Goal: Information Seeking & Learning: Check status

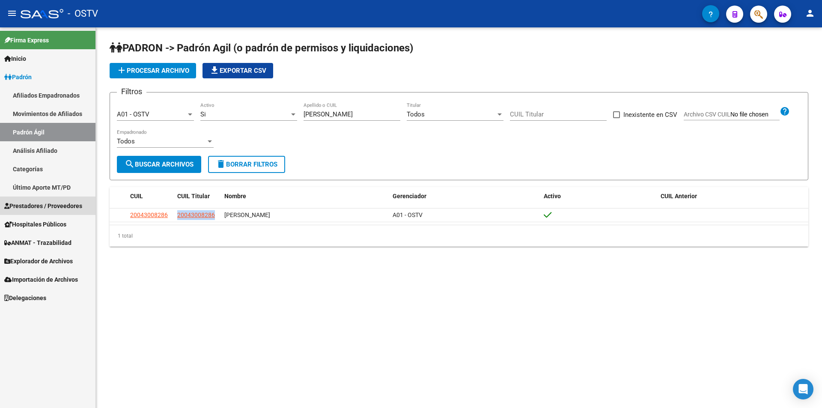
click at [61, 206] on span "Prestadores / Proveedores" at bounding box center [43, 205] width 78 height 9
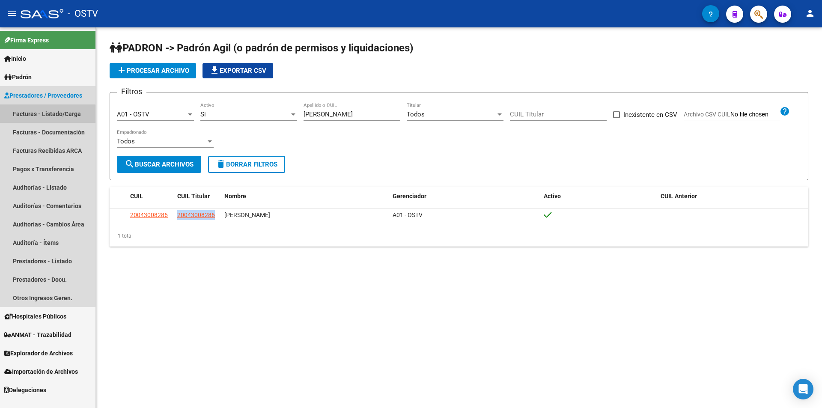
click at [39, 115] on link "Facturas - Listado/Carga" at bounding box center [47, 113] width 95 height 18
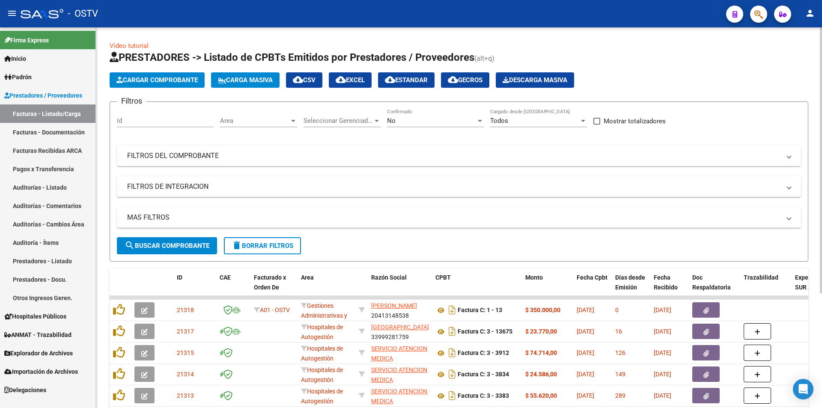
click at [415, 121] on div "No" at bounding box center [431, 121] width 89 height 8
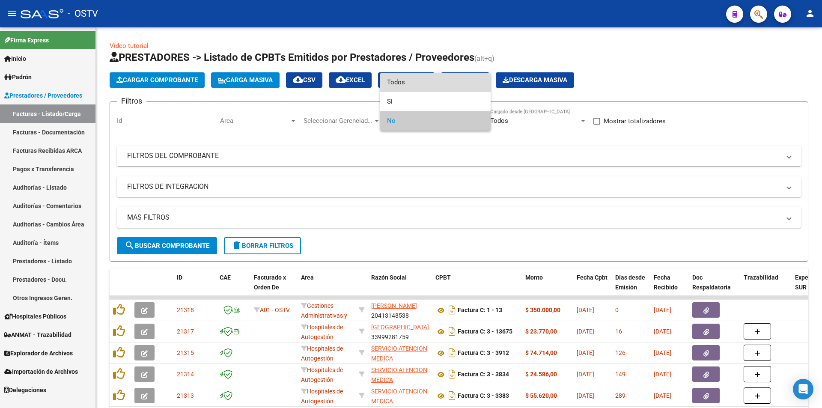
click at [409, 81] on span "Todos" at bounding box center [435, 82] width 97 height 19
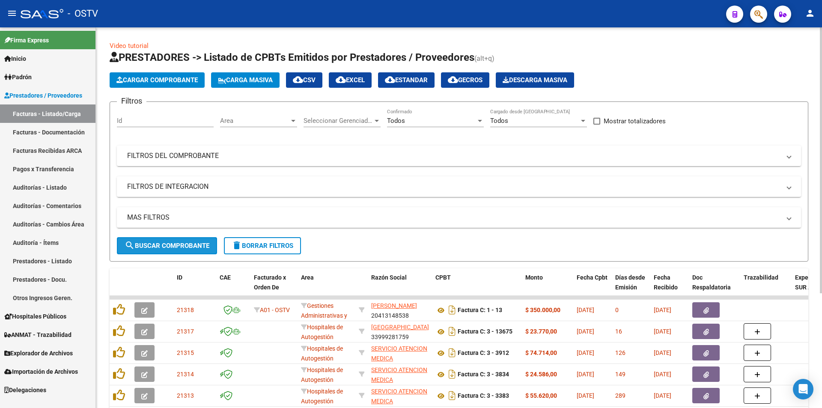
click at [168, 249] on span "search Buscar Comprobante" at bounding box center [167, 246] width 85 height 8
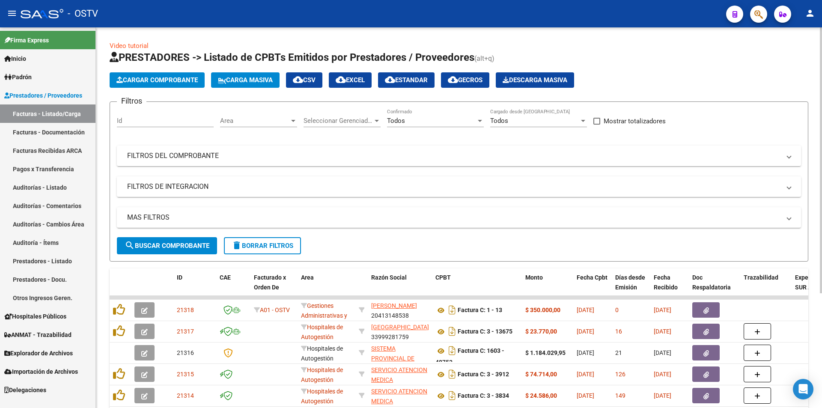
click at [169, 243] on span "search Buscar Comprobante" at bounding box center [167, 246] width 85 height 8
click at [170, 243] on span "search Buscar Comprobante" at bounding box center [167, 246] width 85 height 8
click at [160, 243] on span "search Buscar Comprobante" at bounding box center [167, 246] width 85 height 8
click at [175, 240] on button "search Buscar Comprobante" at bounding box center [167, 245] width 100 height 17
click at [169, 242] on span "search Buscar Comprobante" at bounding box center [167, 246] width 85 height 8
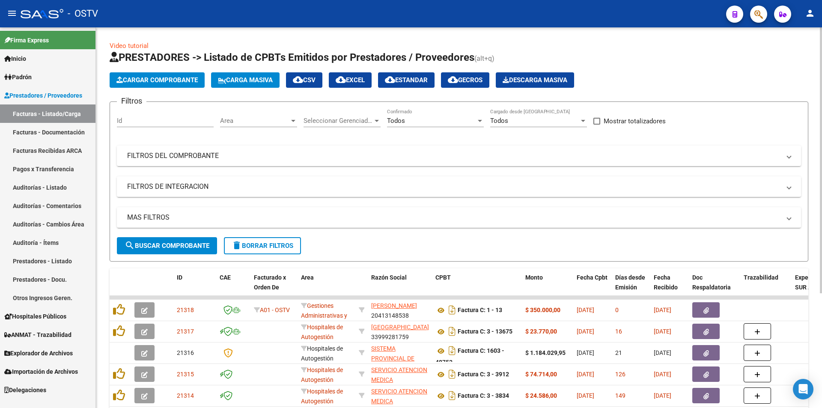
click at [168, 242] on span "search Buscar Comprobante" at bounding box center [167, 246] width 85 height 8
click at [172, 242] on span "search Buscar Comprobante" at bounding box center [167, 246] width 85 height 8
click at [171, 242] on span "search Buscar Comprobante" at bounding box center [167, 246] width 85 height 8
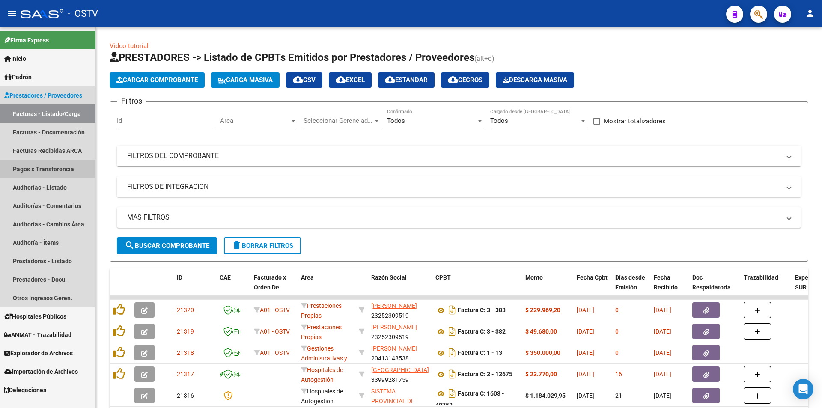
click at [40, 167] on link "Pagos x Transferencia" at bounding box center [47, 169] width 95 height 18
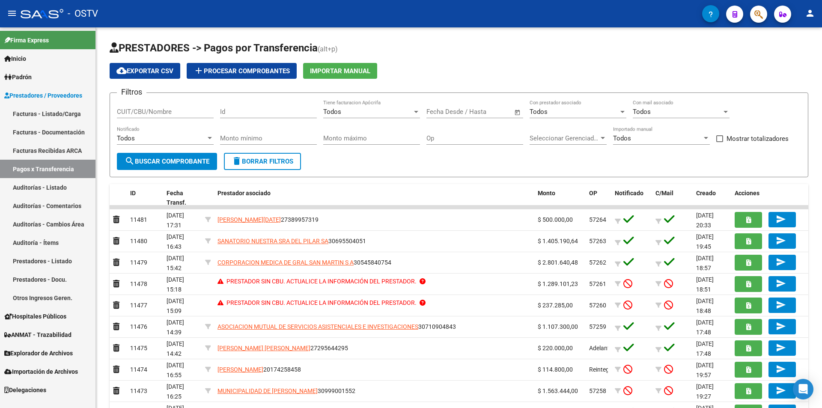
click at [32, 119] on link "Facturas - Listado/Carga" at bounding box center [47, 113] width 95 height 18
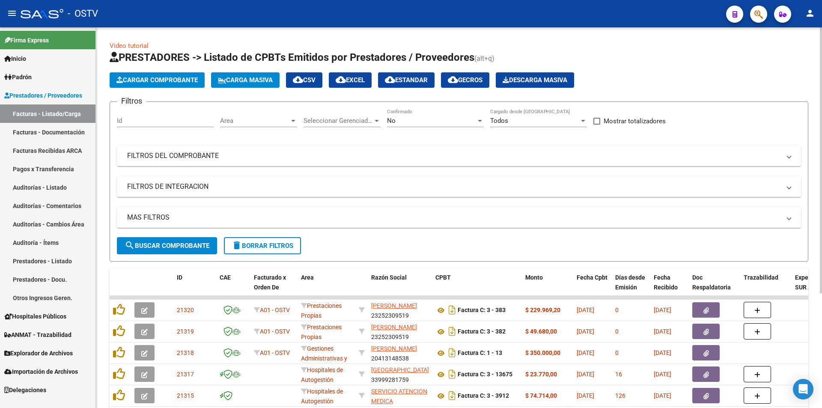
click at [408, 117] on div "No" at bounding box center [431, 121] width 89 height 8
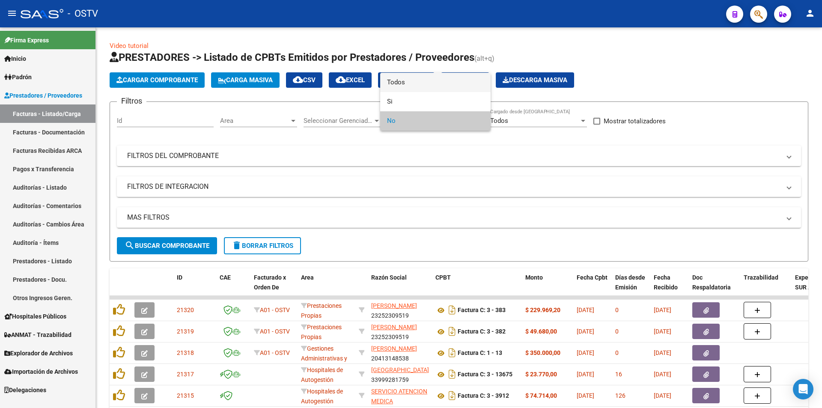
click at [407, 80] on span "Todos" at bounding box center [435, 82] width 97 height 19
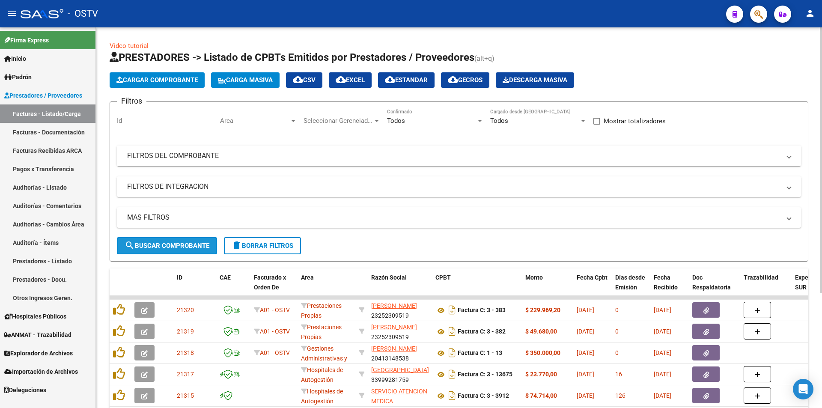
click at [170, 247] on span "search Buscar Comprobante" at bounding box center [167, 246] width 85 height 8
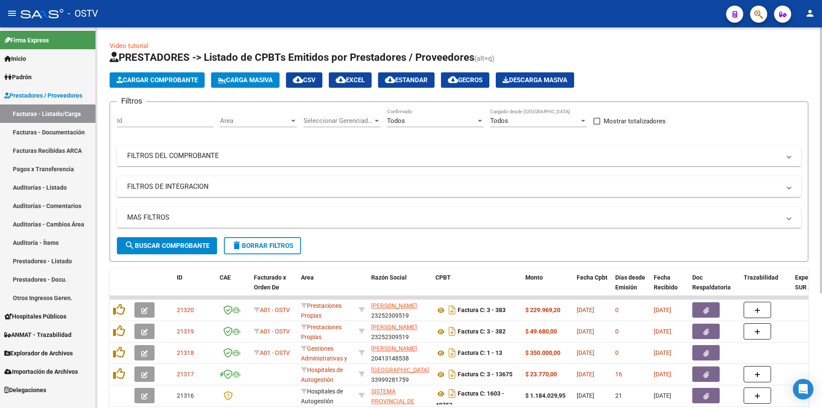
click at [166, 245] on span "search Buscar Comprobante" at bounding box center [167, 246] width 85 height 8
click at [178, 247] on span "search Buscar Comprobante" at bounding box center [167, 246] width 85 height 8
click at [168, 243] on span "search Buscar Comprobante" at bounding box center [167, 246] width 85 height 8
click at [166, 242] on span "search Buscar Comprobante" at bounding box center [167, 246] width 85 height 8
click at [167, 243] on span "search Buscar Comprobante" at bounding box center [167, 246] width 85 height 8
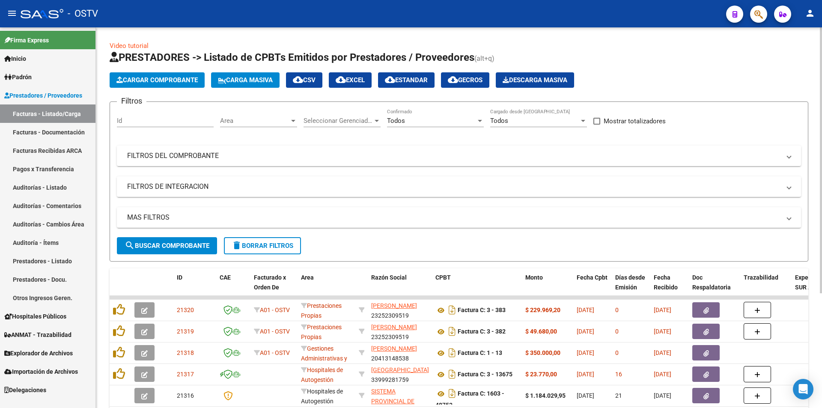
click at [174, 242] on span "search Buscar Comprobante" at bounding box center [167, 246] width 85 height 8
click at [137, 244] on span "search Buscar Comprobante" at bounding box center [167, 246] width 85 height 8
click at [172, 240] on button "search Buscar Comprobante" at bounding box center [167, 245] width 100 height 17
click at [170, 242] on span "search Buscar Comprobante" at bounding box center [167, 246] width 85 height 8
click at [28, 68] on link "Padrón" at bounding box center [47, 77] width 95 height 18
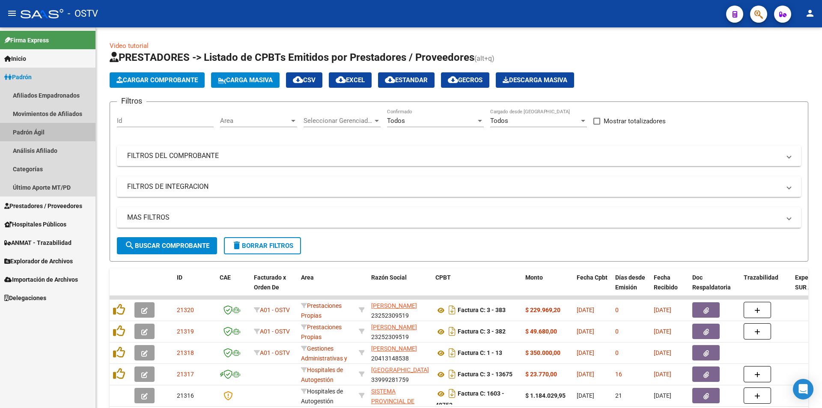
click at [37, 131] on link "Padrón Ágil" at bounding box center [47, 132] width 95 height 18
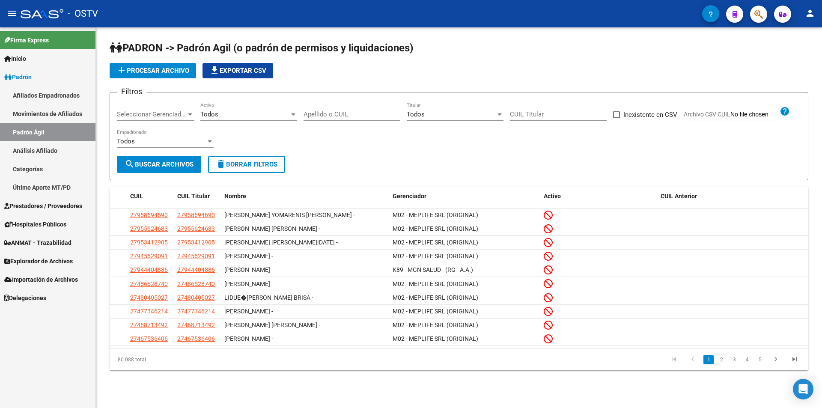
click at [144, 111] on span "Seleccionar Gerenciador" at bounding box center [151, 114] width 69 height 8
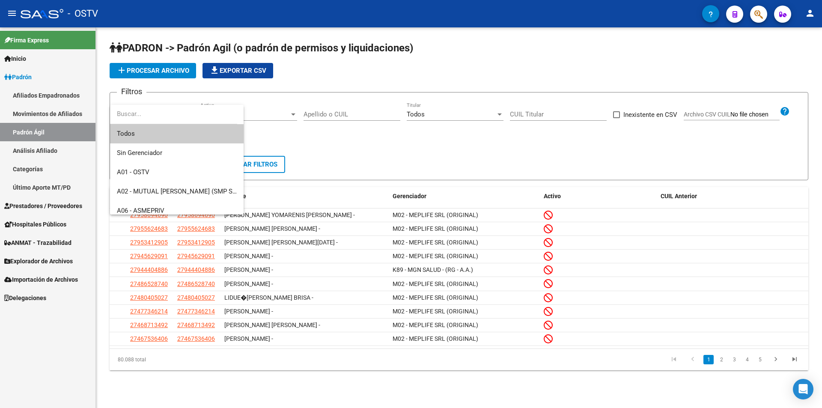
click at [274, 119] on div at bounding box center [411, 204] width 822 height 408
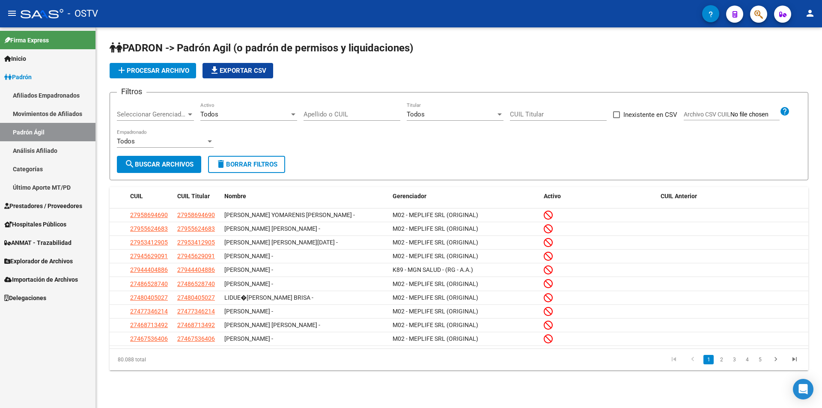
click at [355, 115] on input "Apellido o CUIL" at bounding box center [351, 114] width 97 height 8
click at [327, 116] on input "Apellido o CUIL" at bounding box center [351, 114] width 97 height 8
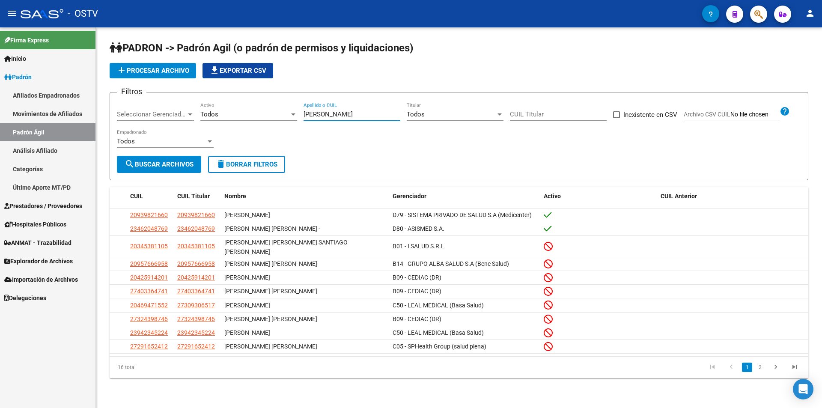
type input "[PERSON_NAME]"
click at [759, 367] on link "2" at bounding box center [759, 366] width 10 height 9
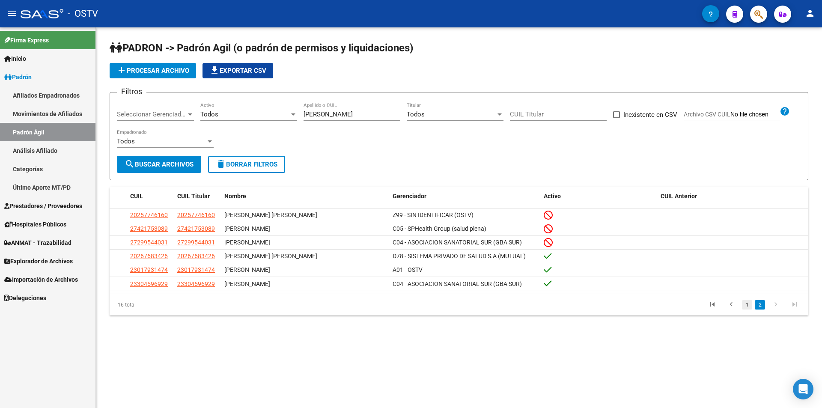
click at [749, 308] on link "1" at bounding box center [747, 304] width 10 height 9
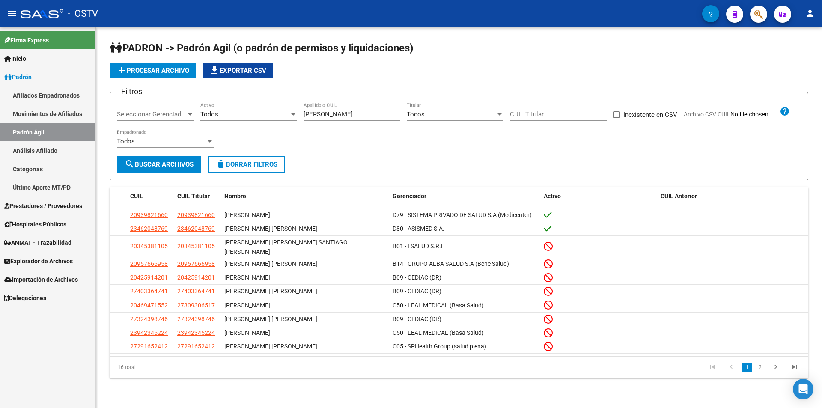
click at [220, 114] on div "Todos" at bounding box center [244, 114] width 89 height 8
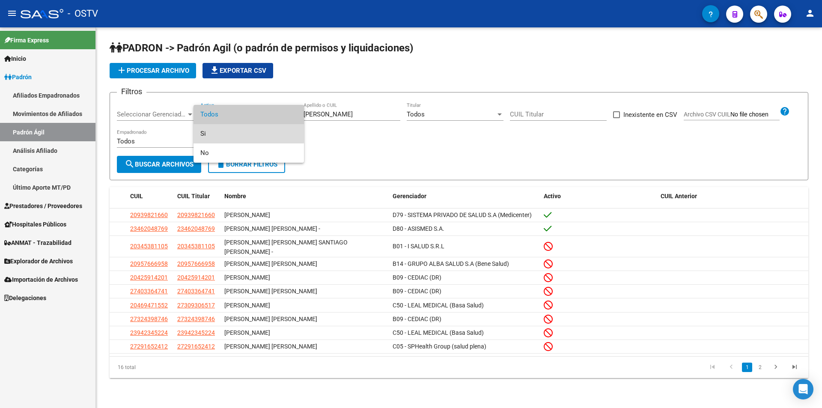
click at [220, 130] on span "Si" at bounding box center [248, 133] width 97 height 19
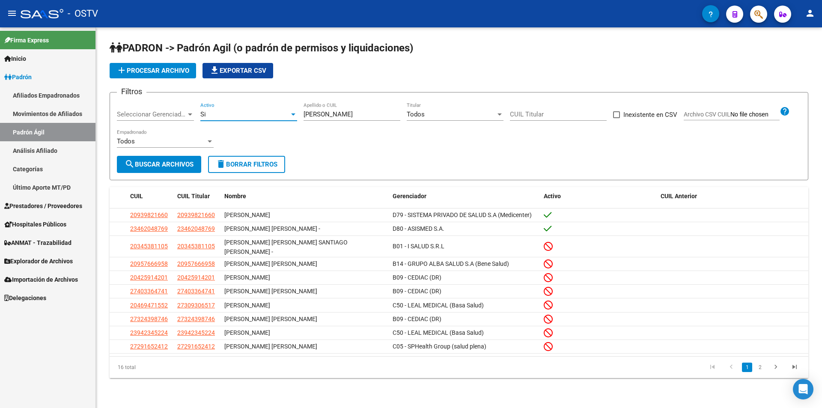
click at [175, 160] on span "search Buscar Archivos" at bounding box center [159, 164] width 69 height 8
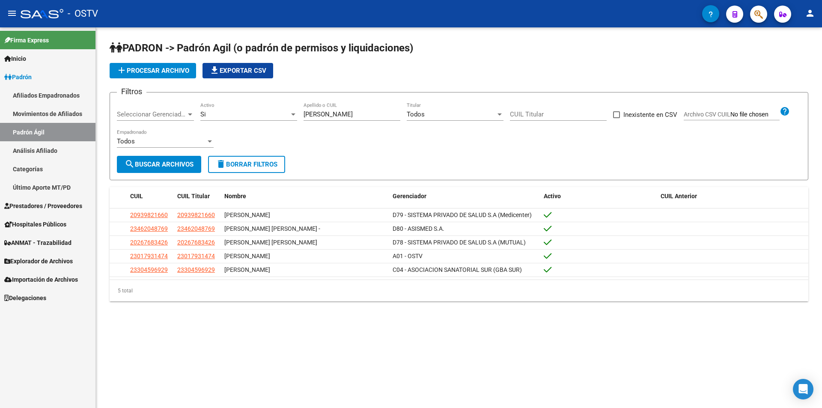
click at [364, 77] on div "add Procesar archivo file_download Exportar CSV" at bounding box center [459, 70] width 698 height 15
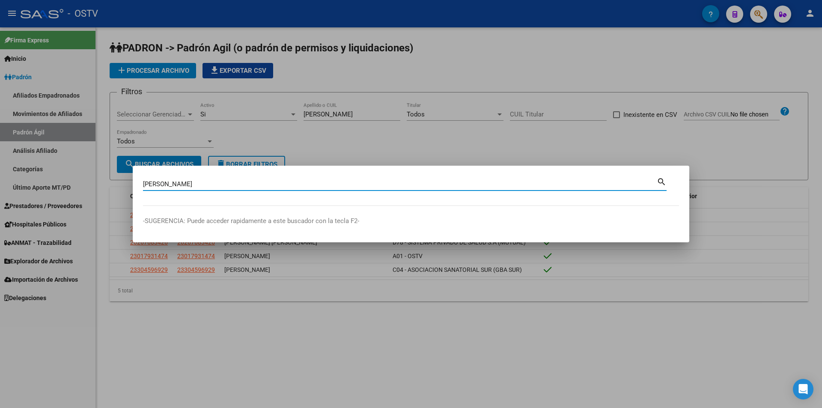
type input "[PERSON_NAME]"
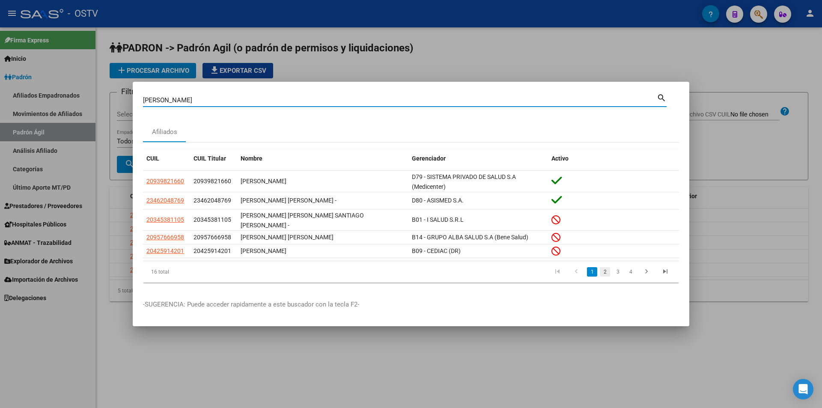
click at [608, 272] on link "2" at bounding box center [604, 271] width 10 height 9
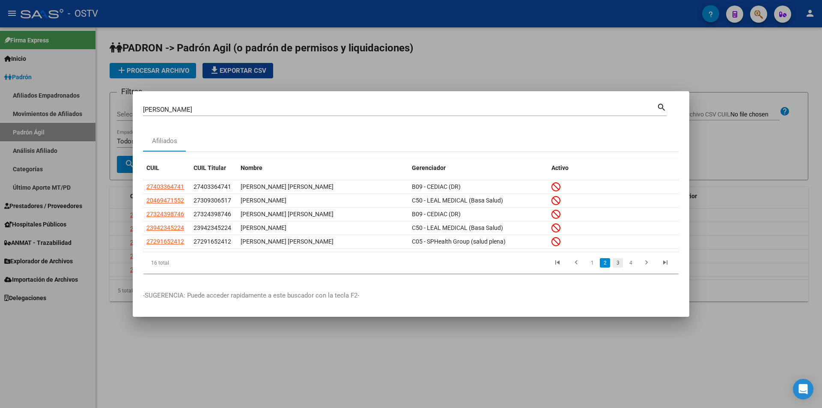
click at [617, 265] on link "3" at bounding box center [617, 262] width 10 height 9
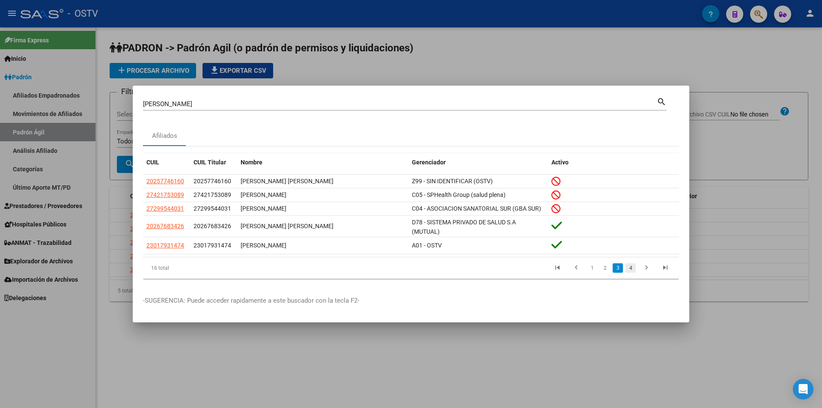
click at [630, 266] on link "4" at bounding box center [630, 267] width 10 height 9
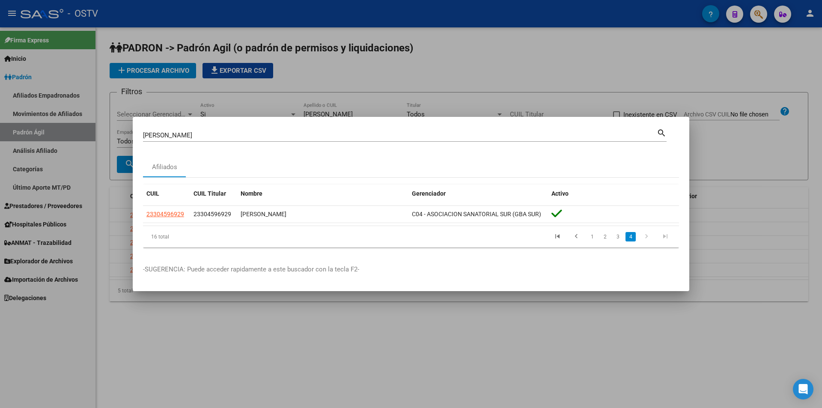
click at [467, 80] on div at bounding box center [411, 204] width 822 height 408
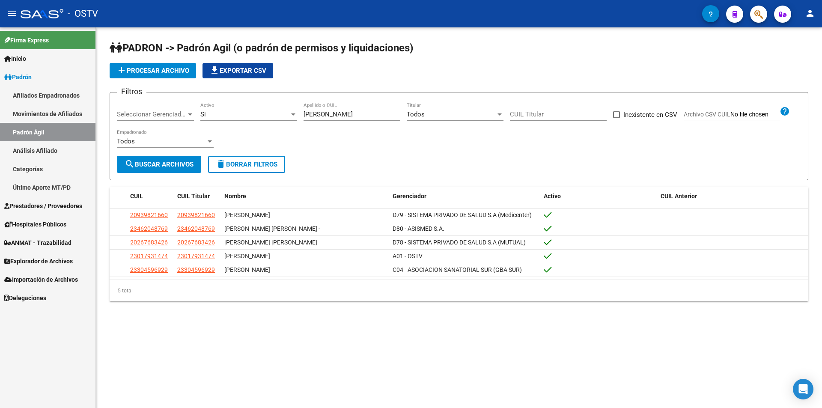
click at [520, 354] on mat-sidenav-content "PADRON -> Padrón Agil ([PERSON_NAME] de permisos y liquidaciones) add Procesar …" at bounding box center [459, 217] width 726 height 380
click at [54, 205] on span "Prestadores / Proveedores" at bounding box center [43, 205] width 78 height 9
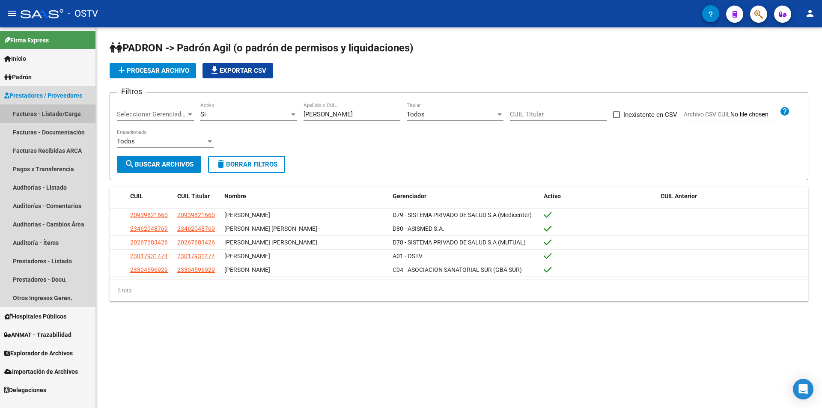
click at [44, 113] on link "Facturas - Listado/Carga" at bounding box center [47, 113] width 95 height 18
